Goal: Task Accomplishment & Management: Manage account settings

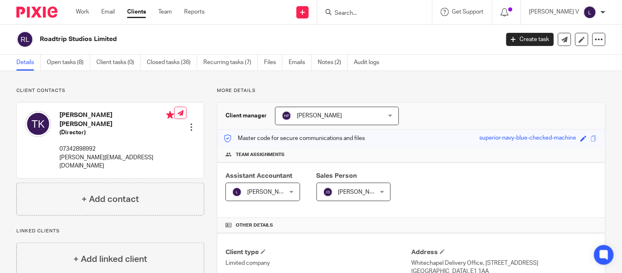
scroll to position [207, 0]
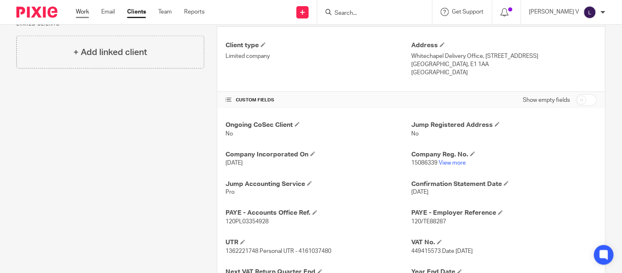
click at [84, 16] on link "Work" at bounding box center [82, 12] width 13 height 8
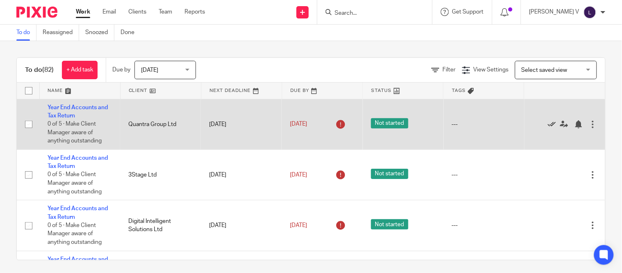
click at [548, 126] on icon at bounding box center [552, 124] width 8 height 8
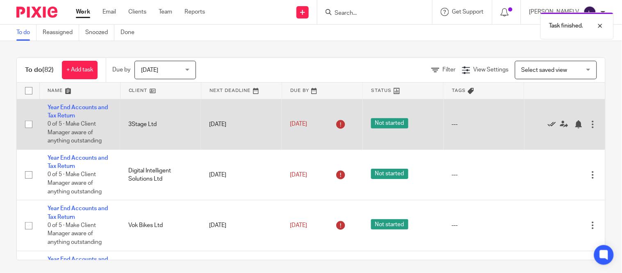
click at [548, 126] on icon at bounding box center [552, 124] width 8 height 8
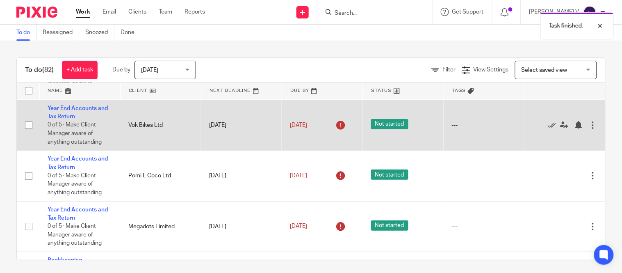
scroll to position [50, 0]
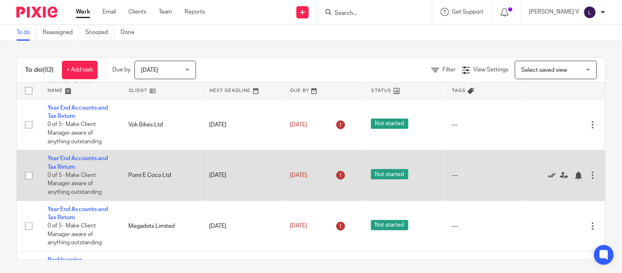
click at [548, 177] on icon at bounding box center [552, 175] width 8 height 8
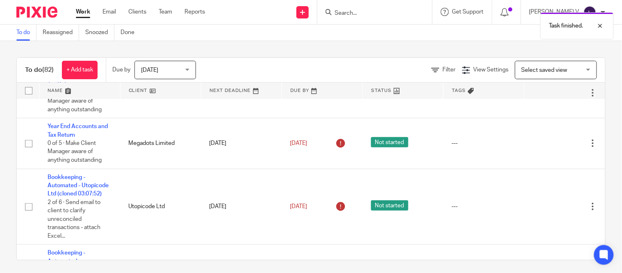
scroll to position [83, 0]
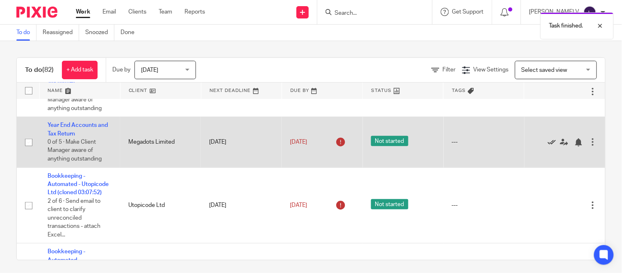
click at [548, 142] on icon at bounding box center [552, 142] width 8 height 8
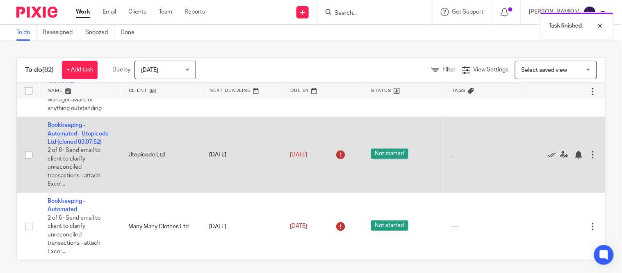
scroll to position [93, 0]
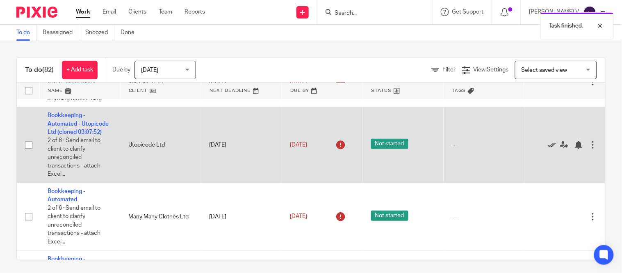
click at [548, 149] on icon at bounding box center [552, 145] width 8 height 8
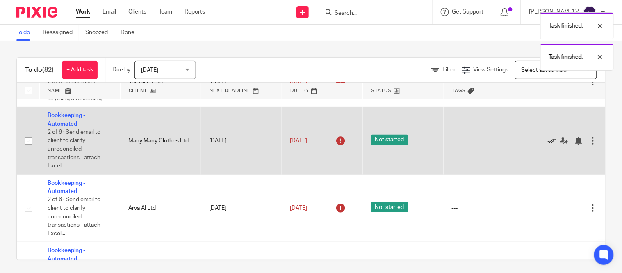
click at [548, 142] on icon at bounding box center [552, 141] width 8 height 8
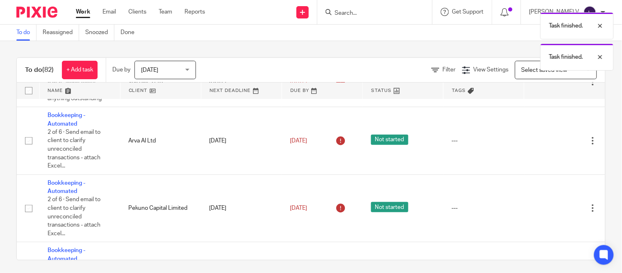
click at [548, 142] on icon at bounding box center [552, 141] width 8 height 8
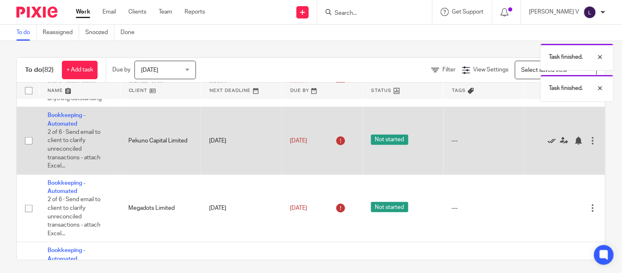
click at [548, 142] on icon at bounding box center [552, 141] width 8 height 8
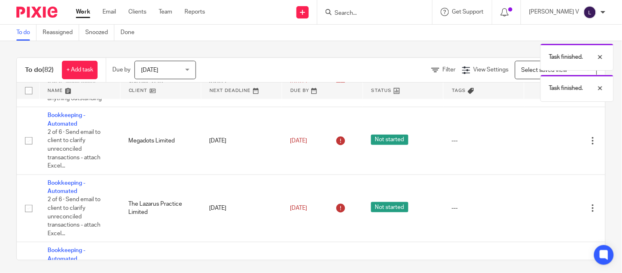
click at [548, 142] on icon at bounding box center [552, 141] width 8 height 8
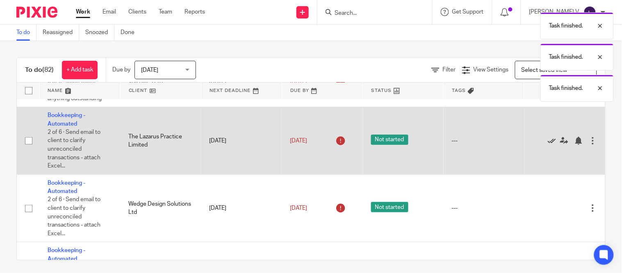
click at [548, 142] on icon at bounding box center [552, 141] width 8 height 8
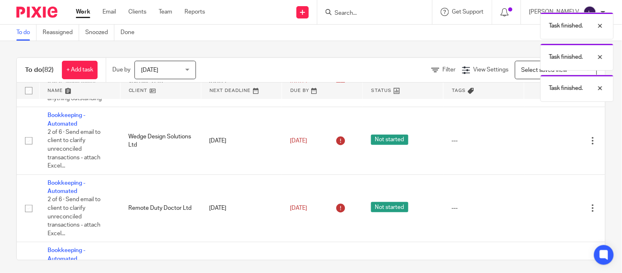
click at [548, 142] on icon at bounding box center [552, 141] width 8 height 8
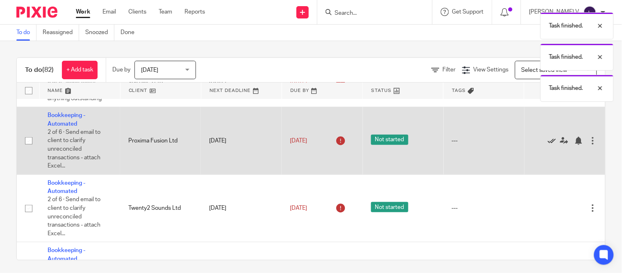
click at [548, 142] on icon at bounding box center [552, 141] width 8 height 8
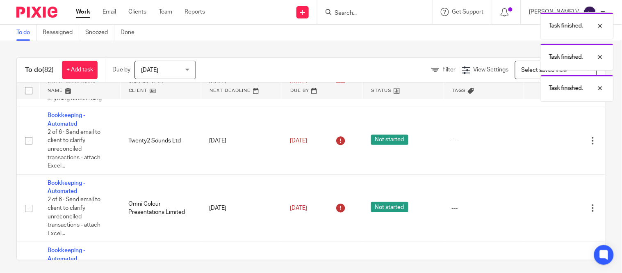
click at [548, 142] on icon at bounding box center [552, 141] width 8 height 8
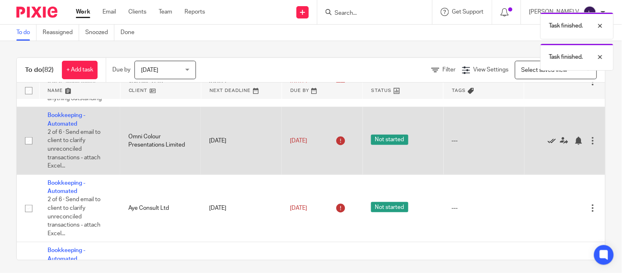
click at [548, 141] on icon at bounding box center [552, 141] width 8 height 8
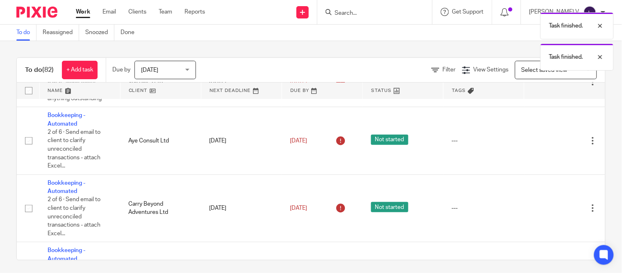
click at [548, 141] on icon at bounding box center [552, 141] width 8 height 8
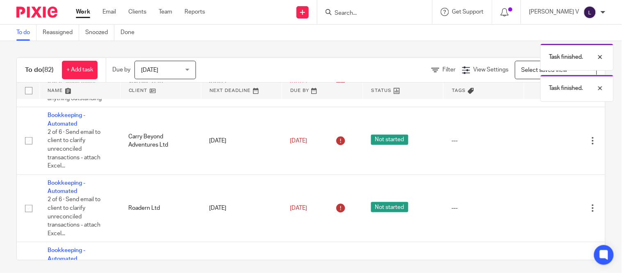
click at [548, 141] on icon at bounding box center [552, 141] width 8 height 8
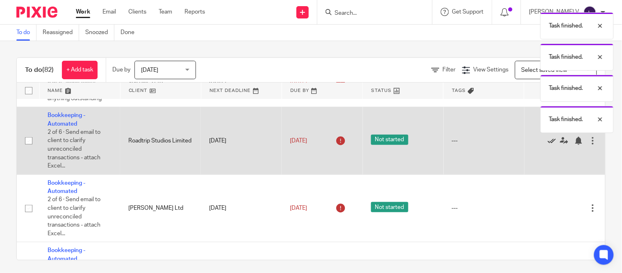
click at [548, 141] on icon at bounding box center [552, 141] width 8 height 8
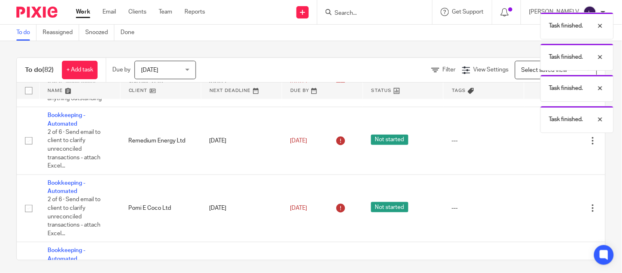
click at [548, 141] on icon at bounding box center [552, 141] width 8 height 8
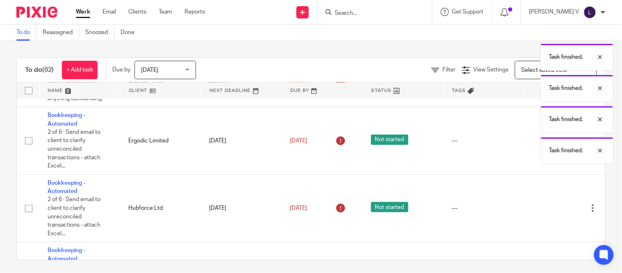
click at [531, 141] on div "Task finished. Task finished. Task finished. Task finished. Task finished." at bounding box center [462, 86] width 303 height 156
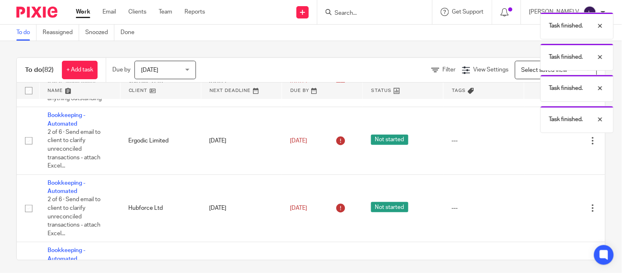
click at [548, 141] on icon at bounding box center [552, 141] width 8 height 8
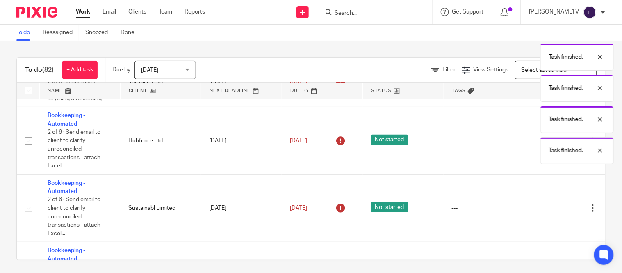
click at [531, 141] on body "Work Email Clients Team Reports Work Email Clients Team Reports Settings Send n…" at bounding box center [311, 136] width 622 height 273
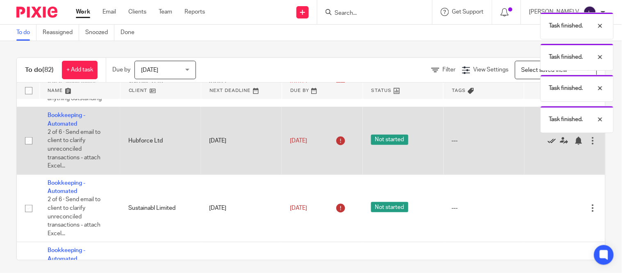
click at [548, 141] on icon at bounding box center [552, 141] width 8 height 8
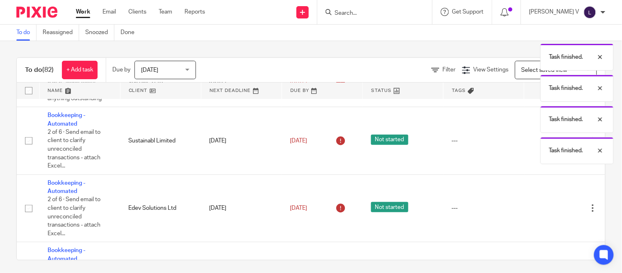
click at [531, 141] on body "Work Email Clients Team Reports Work Email Clients Team Reports Settings Send n…" at bounding box center [311, 136] width 622 height 273
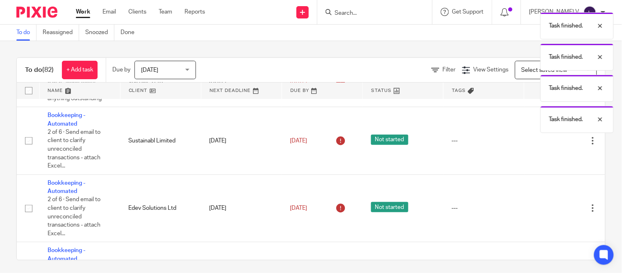
click at [548, 141] on icon at bounding box center [552, 141] width 8 height 8
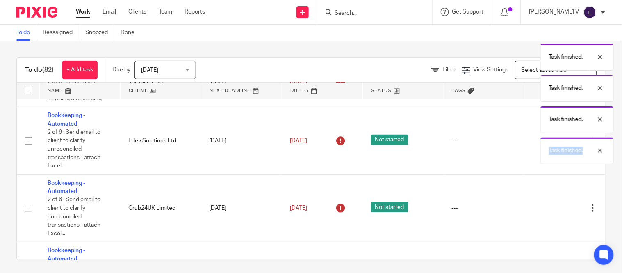
click at [531, 141] on div "Task finished. Task finished. Task finished. Task finished. Task finished." at bounding box center [462, 86] width 303 height 156
click at [531, 141] on body "Work Email Clients Team Reports Work Email Clients Team Reports Settings Send n…" at bounding box center [311, 136] width 622 height 273
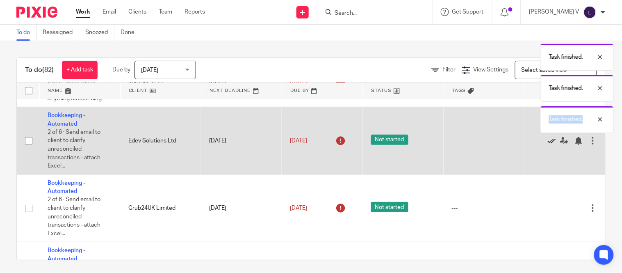
click at [548, 141] on icon at bounding box center [552, 141] width 8 height 8
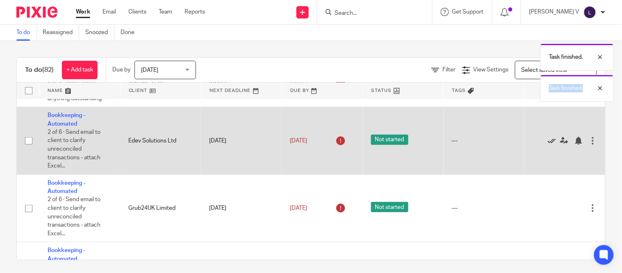
click at [548, 141] on icon at bounding box center [552, 141] width 8 height 8
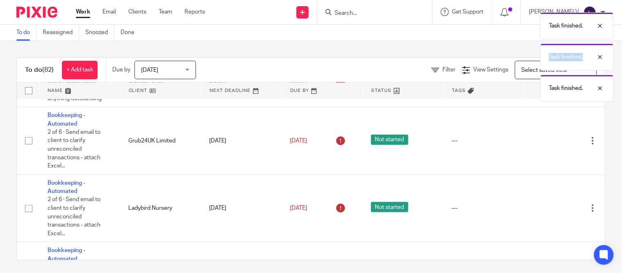
click at [548, 141] on icon at bounding box center [552, 141] width 8 height 8
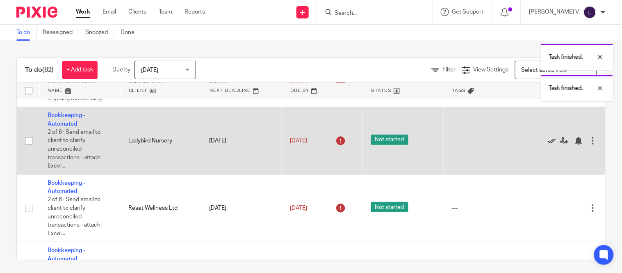
click at [548, 141] on icon at bounding box center [552, 141] width 8 height 8
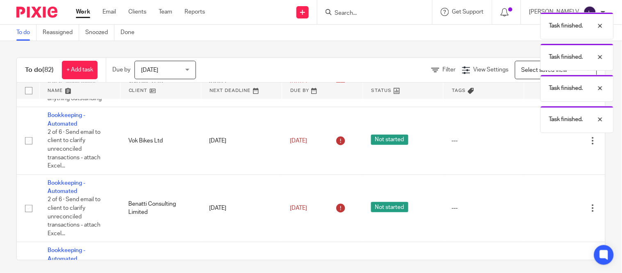
click at [548, 141] on icon at bounding box center [552, 141] width 8 height 8
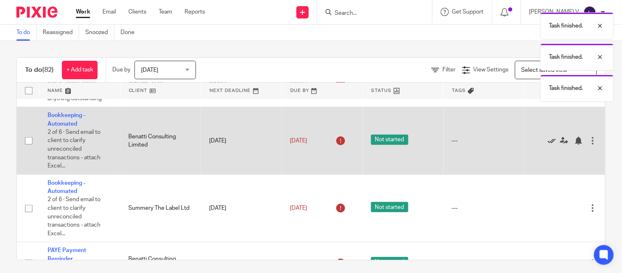
click at [548, 141] on icon at bounding box center [552, 141] width 8 height 8
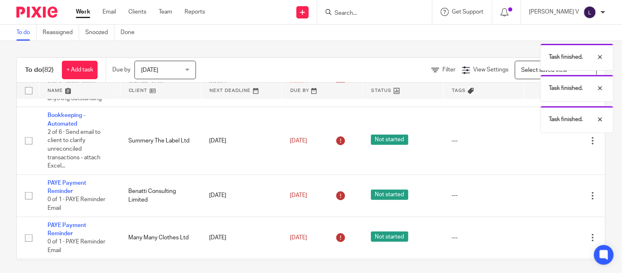
click at [548, 141] on icon at bounding box center [552, 141] width 8 height 8
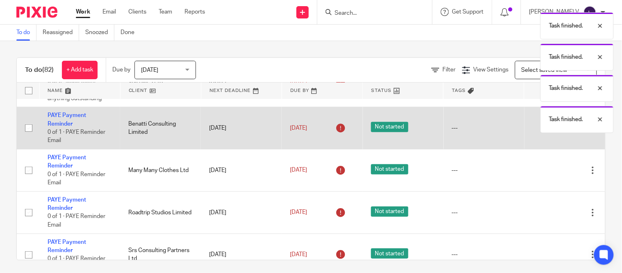
click at [531, 141] on td "Edit task Delete" at bounding box center [565, 128] width 81 height 42
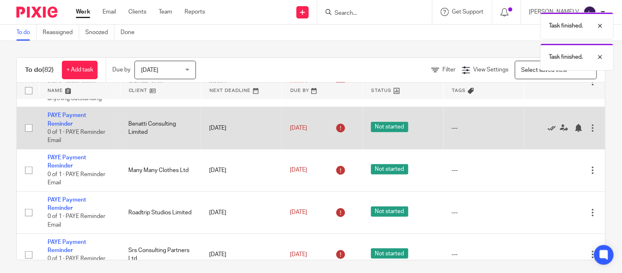
click at [548, 125] on icon at bounding box center [552, 128] width 8 height 8
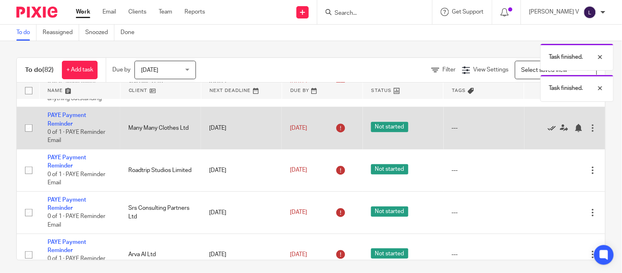
click at [548, 127] on icon at bounding box center [552, 128] width 8 height 8
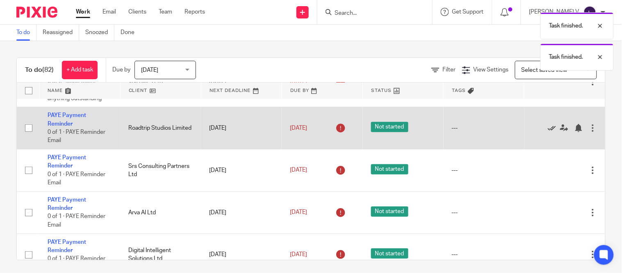
click at [548, 130] on icon at bounding box center [552, 128] width 8 height 8
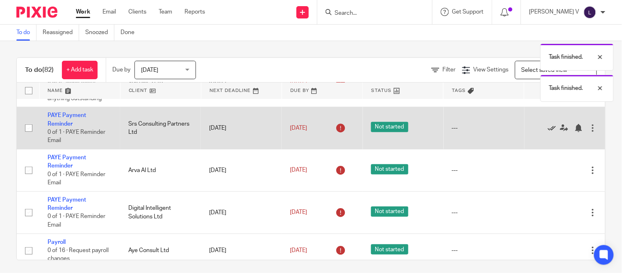
click at [548, 129] on icon at bounding box center [552, 128] width 8 height 8
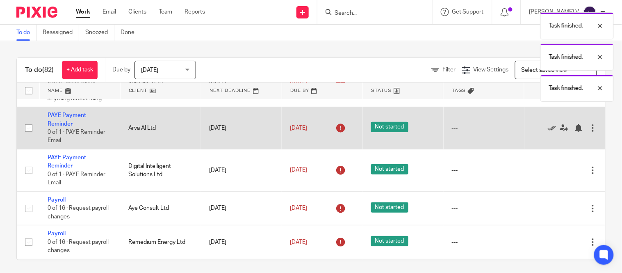
click at [548, 129] on icon at bounding box center [552, 128] width 8 height 8
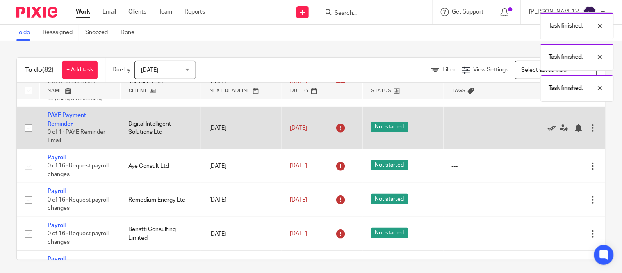
click at [548, 130] on icon at bounding box center [552, 128] width 8 height 8
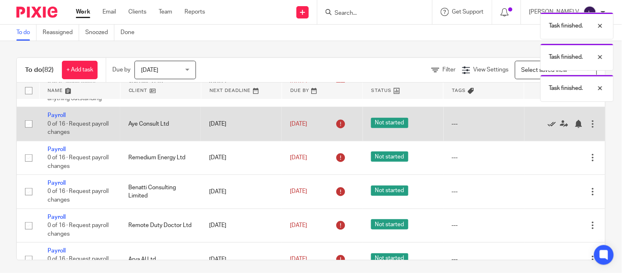
click at [548, 126] on icon at bounding box center [552, 124] width 8 height 8
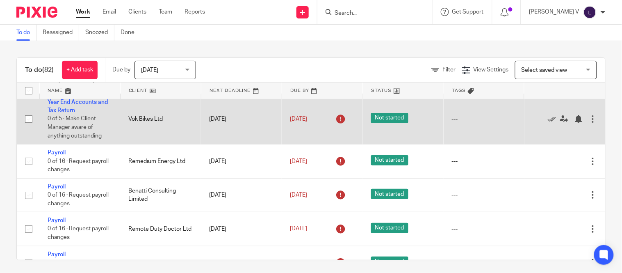
scroll to position [56, 0]
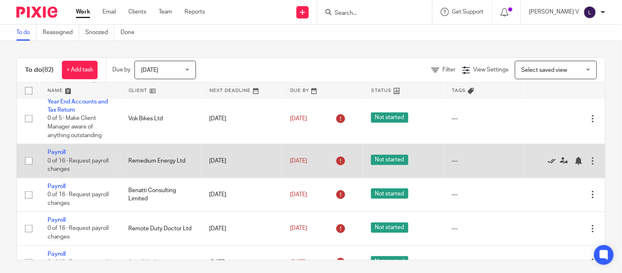
click at [548, 163] on icon at bounding box center [552, 161] width 8 height 8
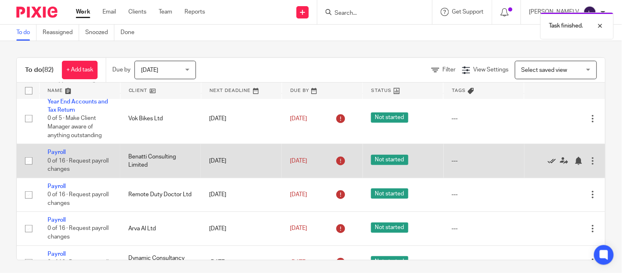
click at [548, 163] on icon at bounding box center [552, 161] width 8 height 8
click at [533, 184] on div "Edit task Delete" at bounding box center [565, 194] width 64 height 21
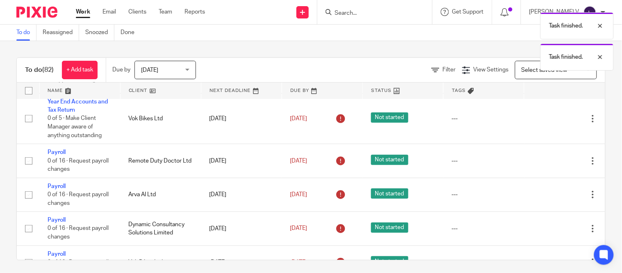
click at [548, 163] on icon at bounding box center [552, 161] width 8 height 8
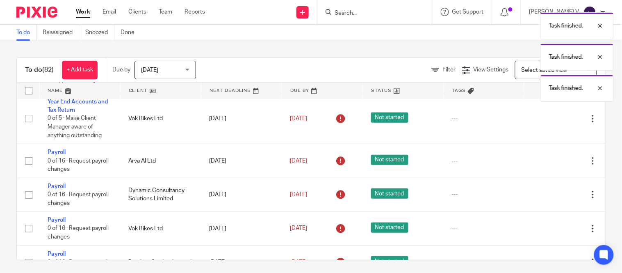
click at [548, 163] on icon at bounding box center [552, 161] width 8 height 8
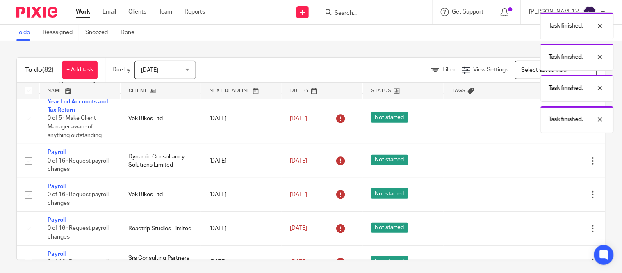
click at [548, 163] on icon at bounding box center [552, 161] width 8 height 8
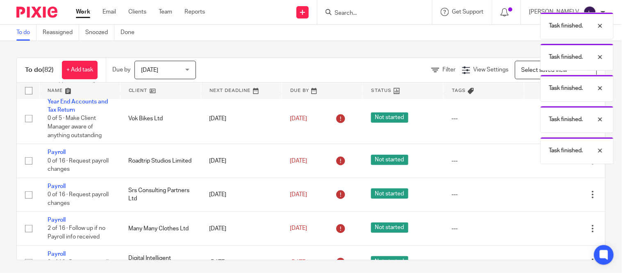
click at [528, 163] on div "Task finished. Task finished. Task finished. Task finished. Task finished." at bounding box center [462, 86] width 303 height 156
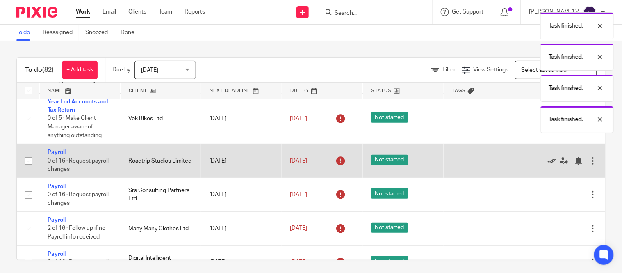
click at [548, 163] on icon at bounding box center [552, 161] width 8 height 8
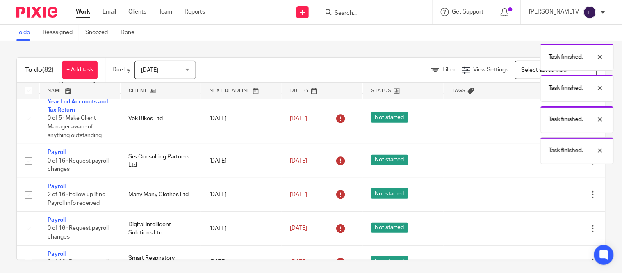
click at [528, 163] on div "Task finished. Task finished. Task finished. Task finished. Task finished." at bounding box center [462, 86] width 303 height 156
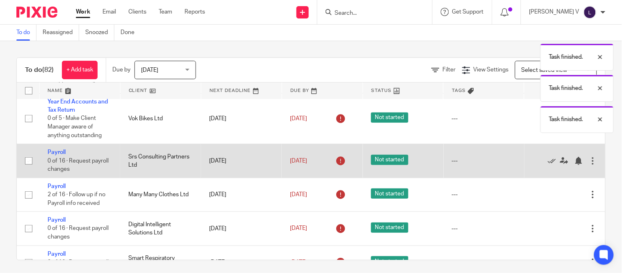
click at [534, 166] on div "Edit task Delete" at bounding box center [565, 161] width 64 height 21
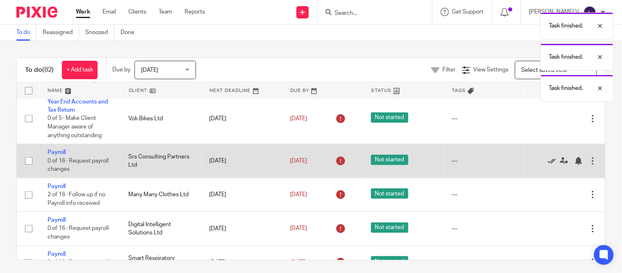
click at [548, 164] on icon at bounding box center [552, 161] width 8 height 8
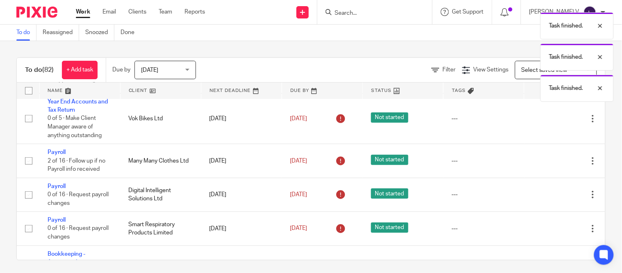
click at [548, 164] on icon at bounding box center [552, 161] width 8 height 8
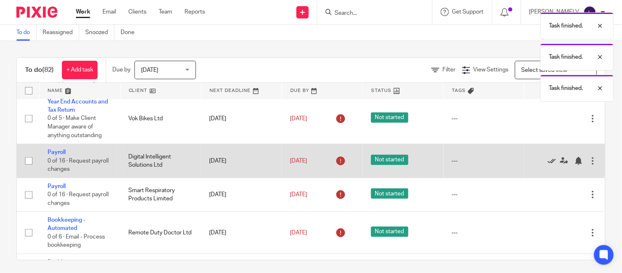
click at [548, 164] on icon at bounding box center [552, 161] width 8 height 8
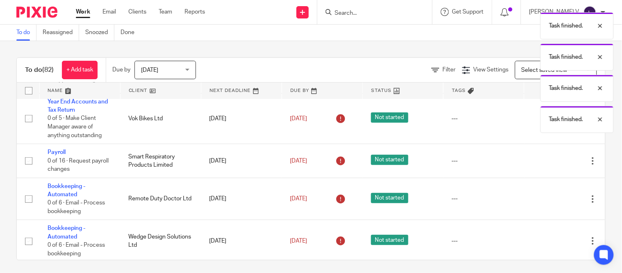
click at [548, 164] on icon at bounding box center [552, 161] width 8 height 8
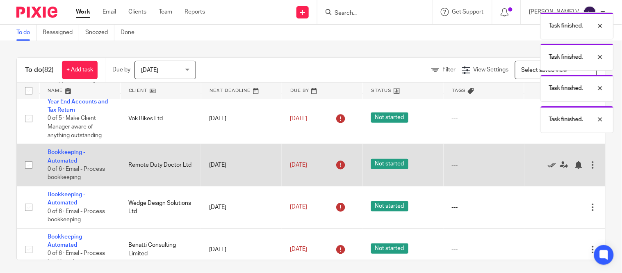
click at [548, 165] on icon at bounding box center [552, 165] width 8 height 8
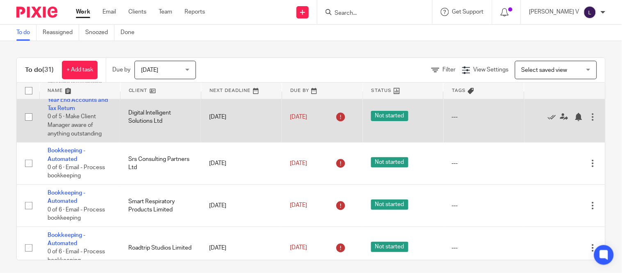
scroll to position [74, 0]
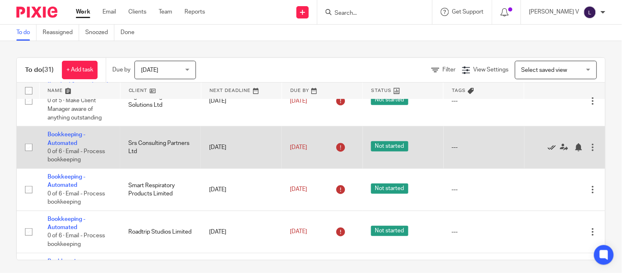
click at [548, 149] on icon at bounding box center [552, 147] width 8 height 8
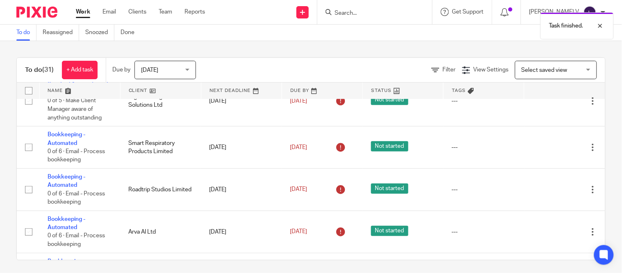
scroll to position [99, 0]
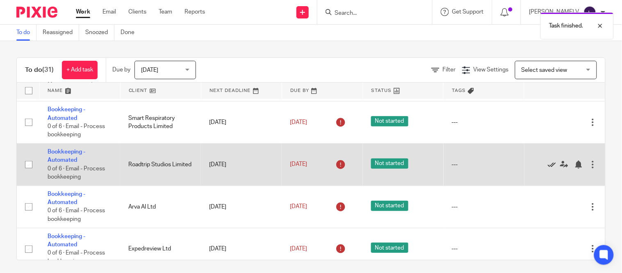
click at [548, 167] on icon at bounding box center [552, 164] width 8 height 8
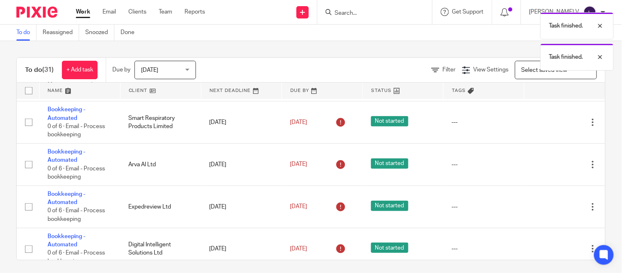
click at [548, 167] on icon at bounding box center [552, 164] width 8 height 8
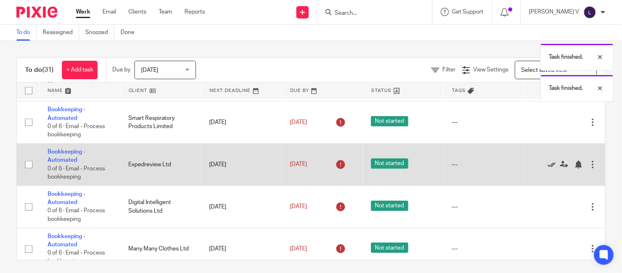
click at [548, 167] on icon at bounding box center [552, 164] width 8 height 8
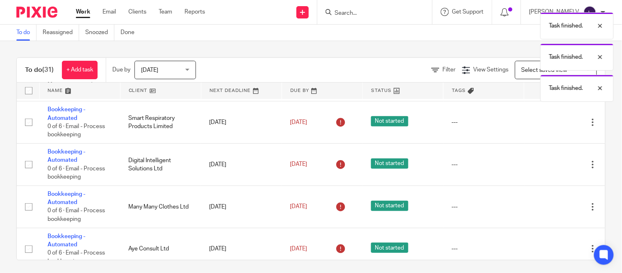
click at [548, 167] on icon at bounding box center [552, 164] width 8 height 8
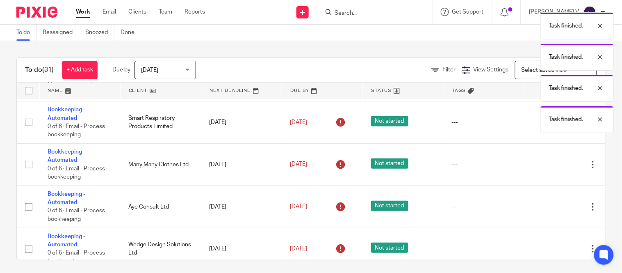
click at [548, 167] on icon at bounding box center [552, 164] width 8 height 8
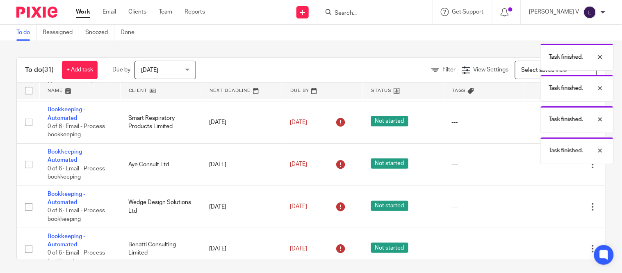
click at [548, 167] on icon at bounding box center [552, 164] width 8 height 8
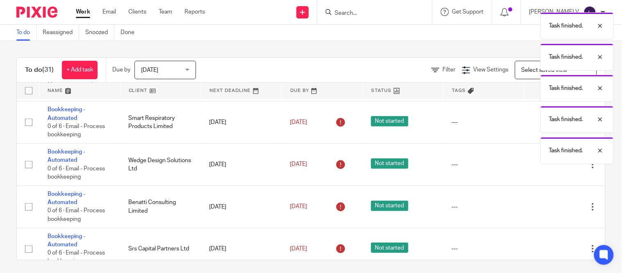
click at [548, 167] on icon at bounding box center [552, 164] width 8 height 8
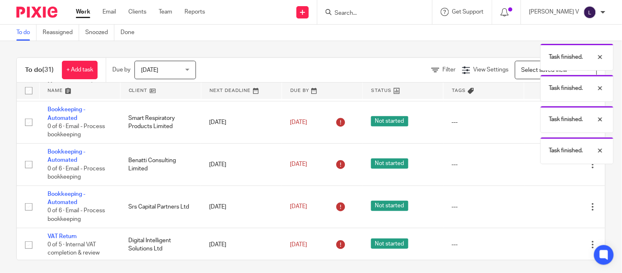
click at [548, 167] on icon at bounding box center [552, 164] width 8 height 8
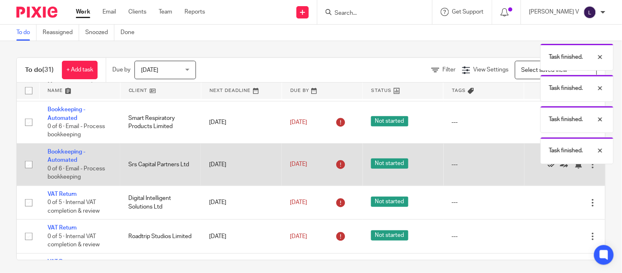
click at [548, 167] on icon at bounding box center [552, 164] width 8 height 8
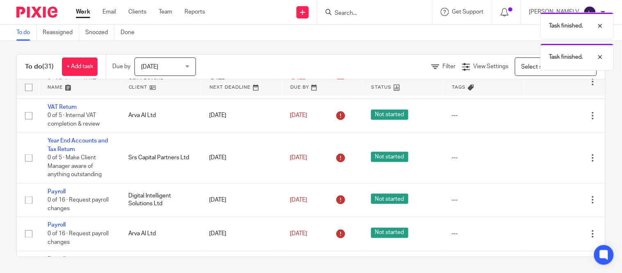
scroll to position [275, 0]
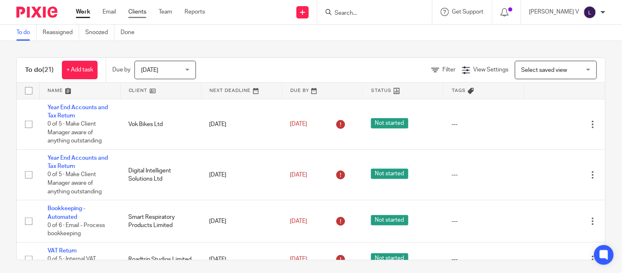
click at [129, 11] on link "Clients" at bounding box center [137, 12] width 18 height 8
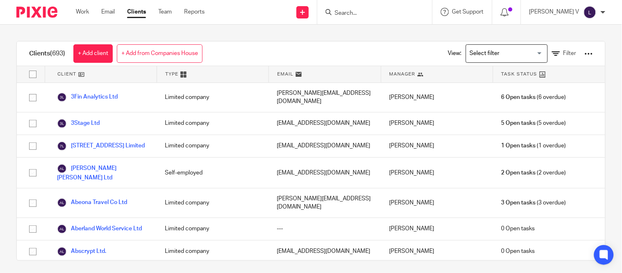
click at [373, 10] on input "Search" at bounding box center [371, 13] width 74 height 7
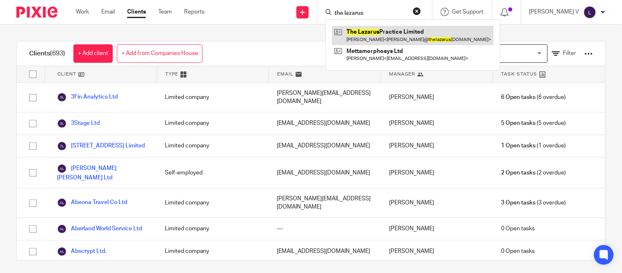
type input "the lazarus"
click at [374, 34] on link at bounding box center [413, 35] width 162 height 19
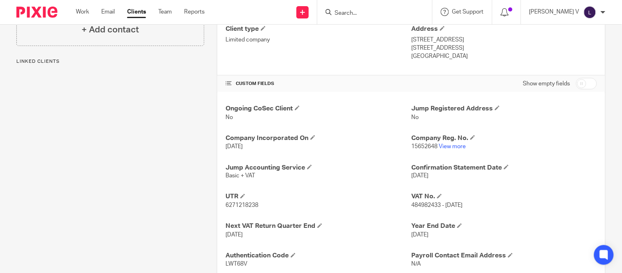
scroll to position [278, 0]
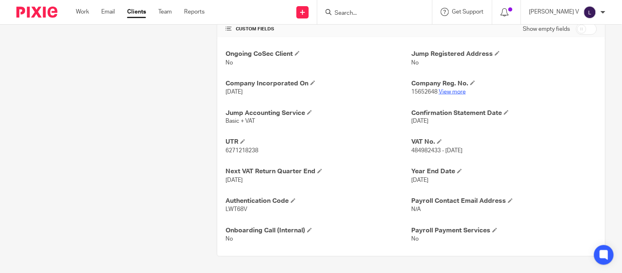
click at [444, 94] on link "View more" at bounding box center [452, 92] width 27 height 6
